Goal: Information Seeking & Learning: Learn about a topic

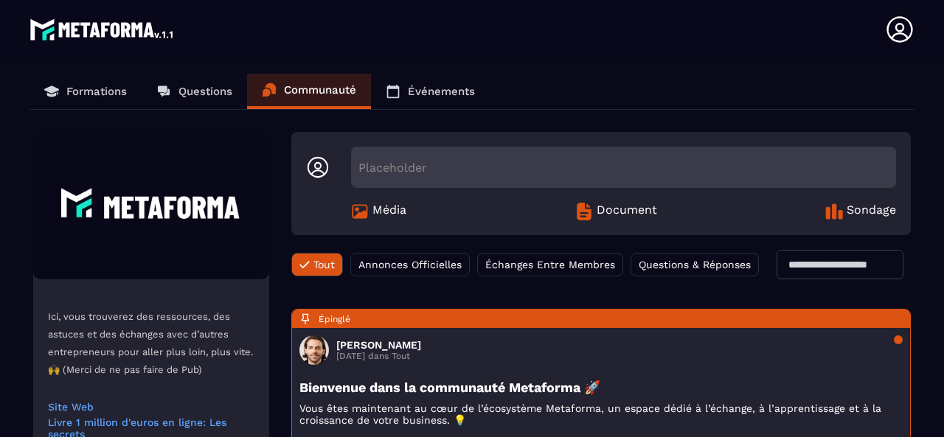
click at [109, 95] on p "Formations" at bounding box center [96, 91] width 60 height 13
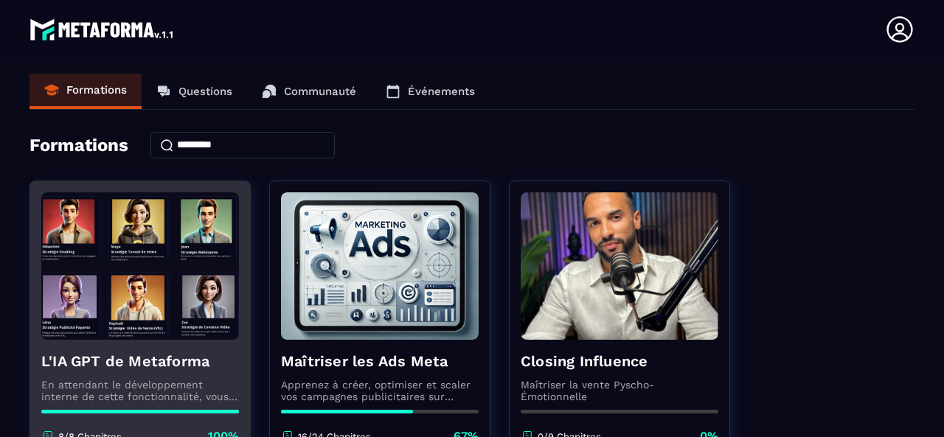
click at [144, 324] on img at bounding box center [140, 266] width 198 height 148
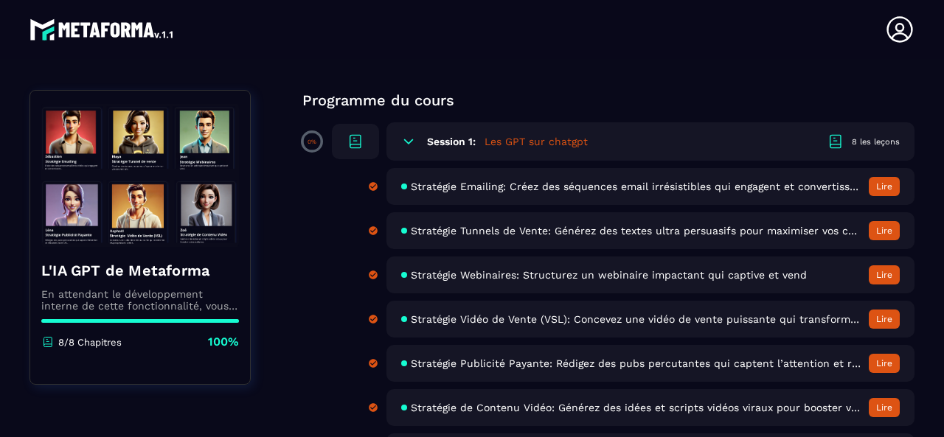
scroll to position [193, 0]
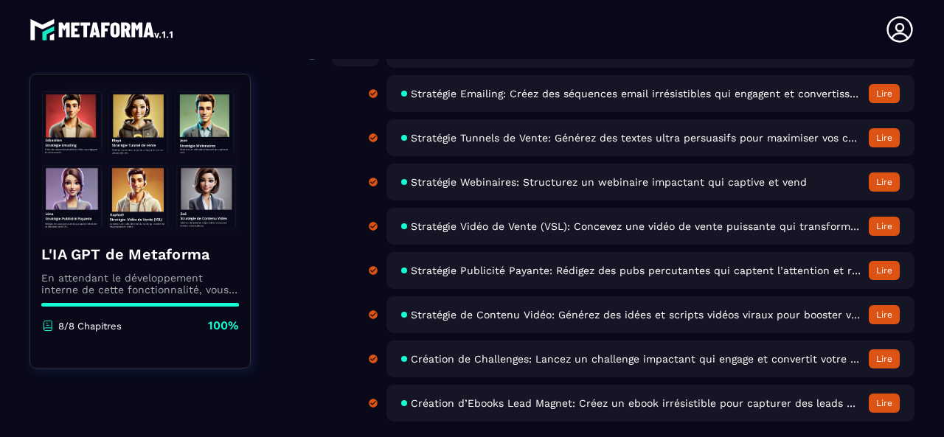
click at [566, 139] on span "Stratégie Tunnels de Vente: Générez des textes ultra persuasifs pour maximiser …" at bounding box center [636, 138] width 451 height 12
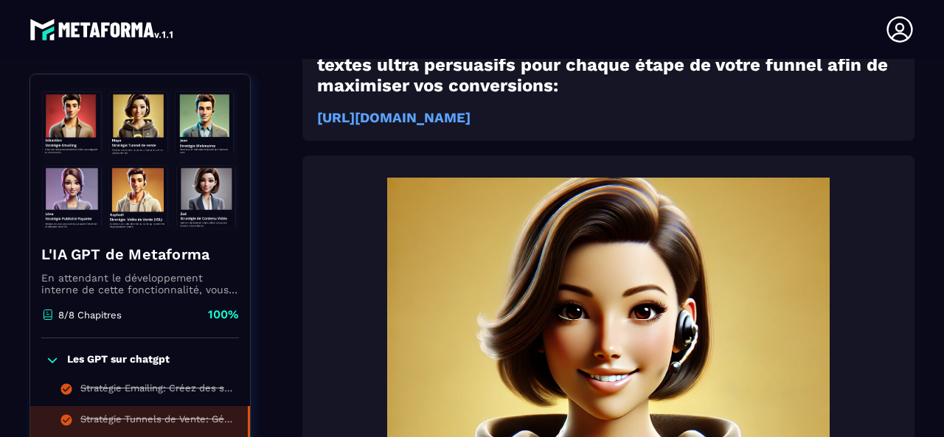
scroll to position [6, 0]
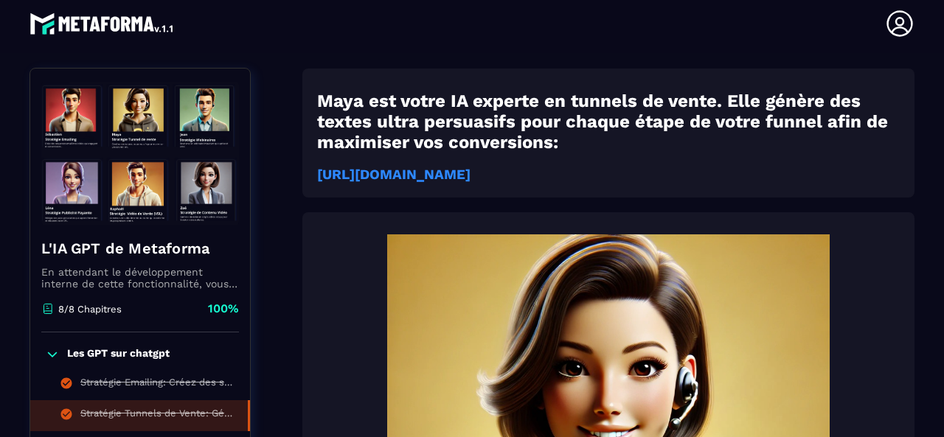
click at [471, 170] on strong "[URL][DOMAIN_NAME]" at bounding box center [393, 175] width 153 height 16
